Goal: Transaction & Acquisition: Book appointment/travel/reservation

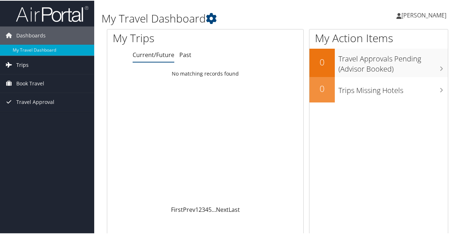
click at [19, 61] on span "Trips" at bounding box center [22, 64] width 12 height 18
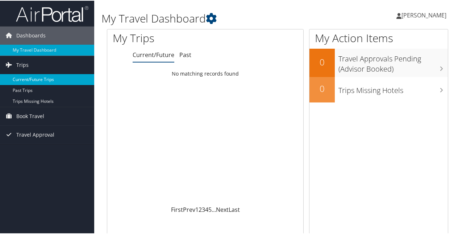
click at [45, 78] on link "Current/Future Trips" at bounding box center [47, 78] width 94 height 11
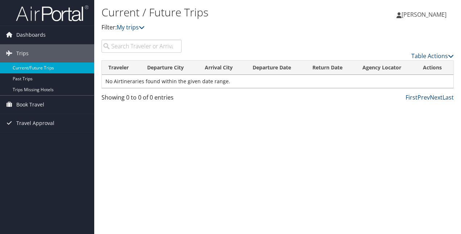
click at [45, 65] on link "Current/Future Trips" at bounding box center [47, 67] width 94 height 11
click at [39, 77] on link "Past Trips" at bounding box center [47, 78] width 94 height 11
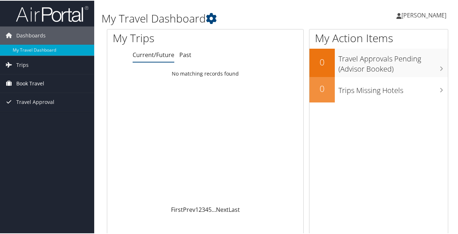
click at [32, 82] on span "Book Travel" at bounding box center [30, 83] width 28 height 18
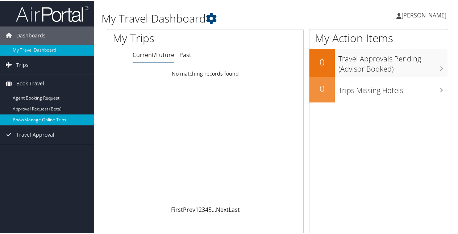
click at [43, 119] on link "Book/Manage Online Trips" at bounding box center [47, 118] width 94 height 11
